Goal: Check status: Check status

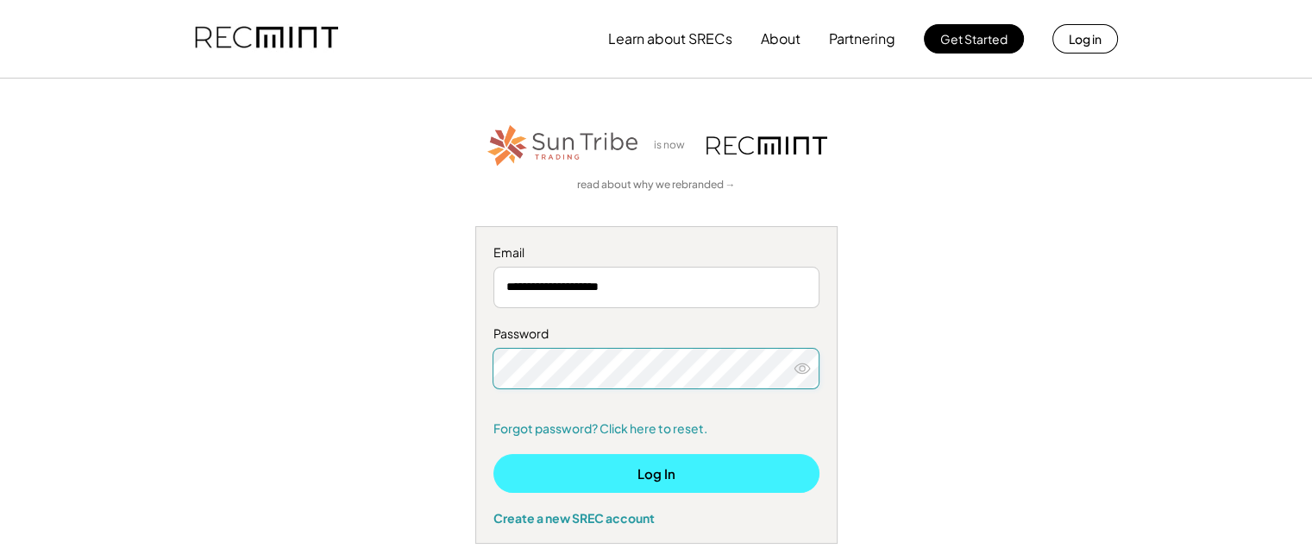
click at [658, 474] on button "Log In" at bounding box center [656, 473] width 326 height 39
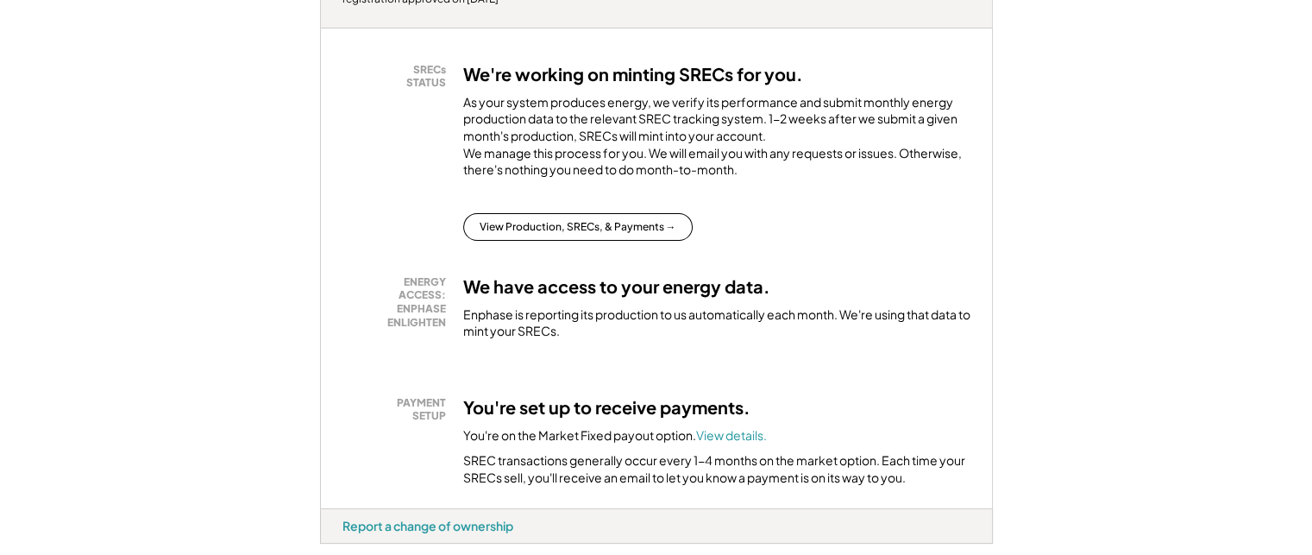
scroll to position [314, 0]
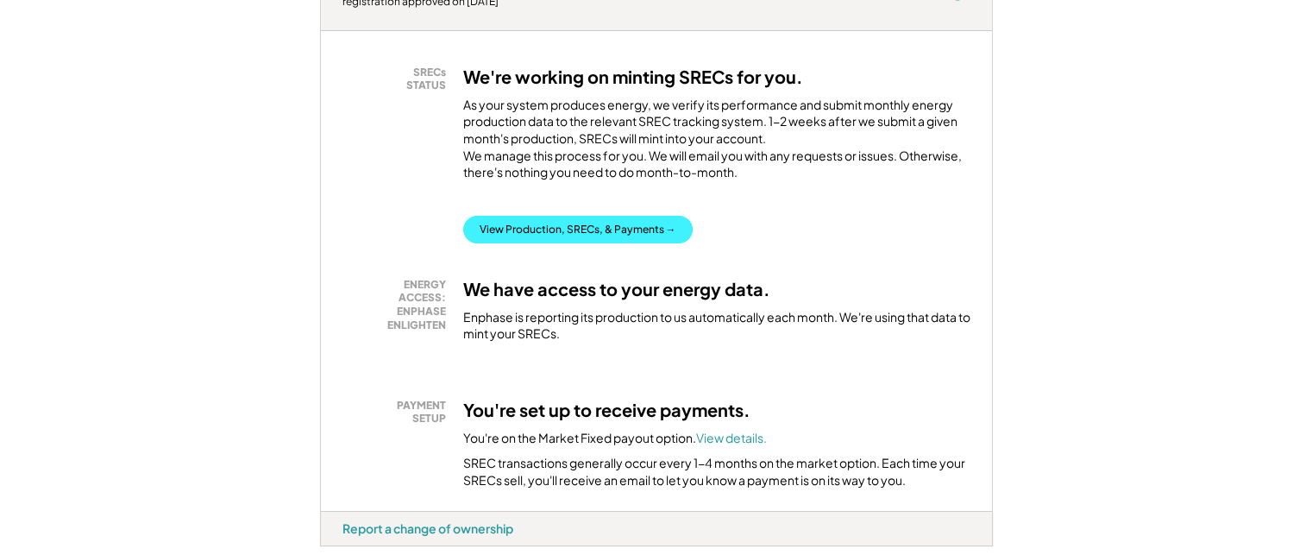
click at [575, 243] on button "View Production, SRECs, & Payments →" at bounding box center [577, 230] width 229 height 28
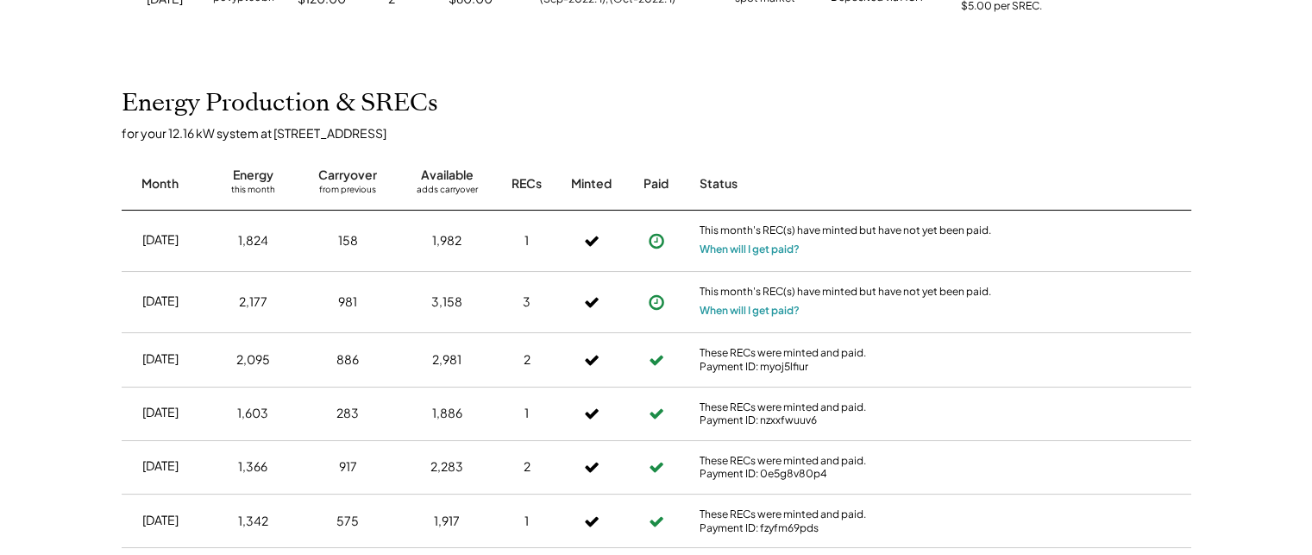
scroll to position [1404, 0]
